Goal: Task Accomplishment & Management: Manage account settings

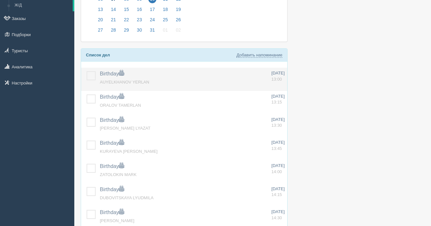
scroll to position [70, 0]
click at [87, 71] on label at bounding box center [87, 71] width 0 height 0
click at [0, 0] on input "checkbox" at bounding box center [0, 0] width 0 height 0
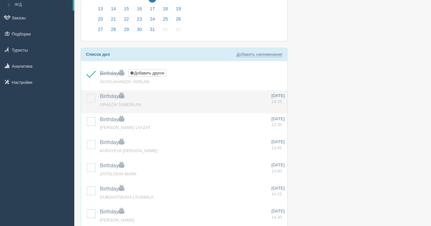
click at [87, 94] on label at bounding box center [87, 94] width 0 height 0
click at [0, 0] on input "checkbox" at bounding box center [0, 0] width 0 height 0
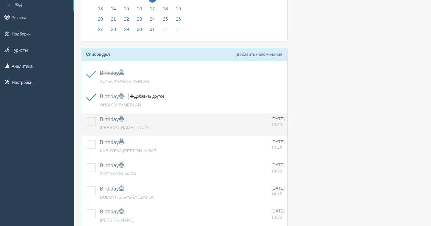
click at [87, 117] on label at bounding box center [87, 117] width 0 height 0
click at [0, 0] on input "checkbox" at bounding box center [0, 0] width 0 height 0
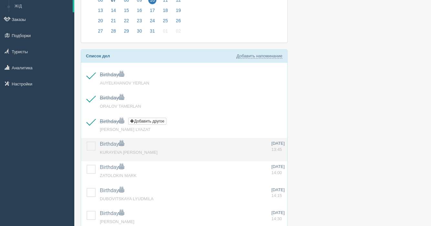
drag, startPoint x: 91, startPoint y: 145, endPoint x: 216, endPoint y: 149, distance: 125.1
click at [269, 119] on tbody "Birthday Добавить другое Напоминание добавлено Напоминание обновлено AUYELKHANO…" at bounding box center [184, 208] width 206 height 278
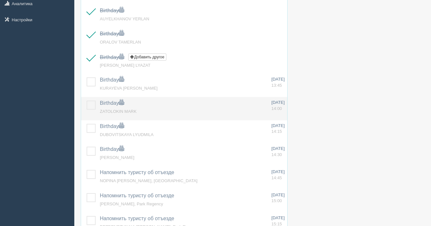
scroll to position [134, 0]
click at [87, 100] on label at bounding box center [87, 100] width 0 height 0
click at [0, 0] on input "checkbox" at bounding box center [0, 0] width 0 height 0
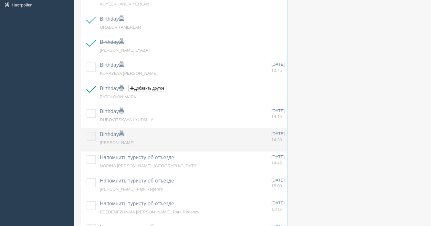
scroll to position [152, 0]
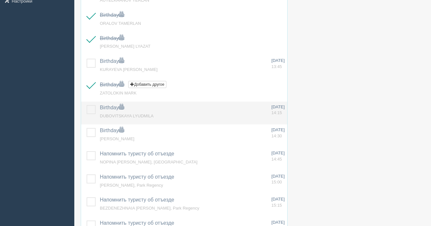
click at [87, 105] on label at bounding box center [87, 105] width 0 height 0
click at [0, 0] on input "checkbox" at bounding box center [0, 0] width 0 height 0
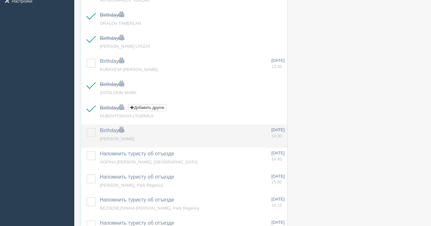
click at [87, 128] on label at bounding box center [87, 128] width 0 height 0
click at [0, 0] on input "checkbox" at bounding box center [0, 0] width 0 height 0
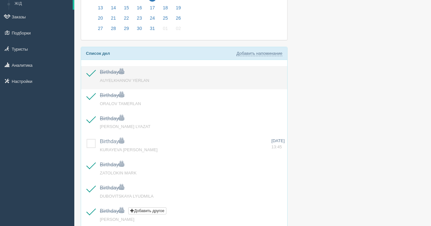
scroll to position [0, 0]
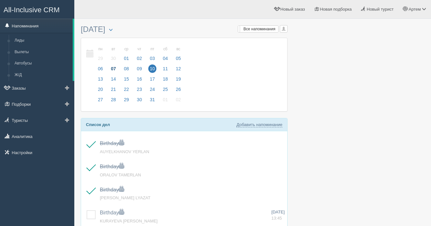
click at [39, 25] on link "Напоминания" at bounding box center [36, 26] width 73 height 14
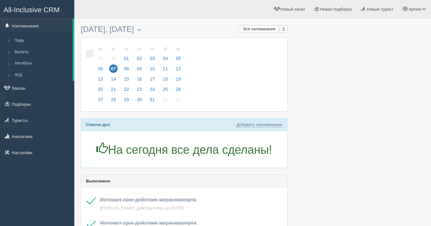
click at [179, 117] on div "Мои напоминания Мои Все напоминания Все Все напоминания Все Мои напоминания Мои…" at bounding box center [184, 219] width 207 height 394
